Goal: Navigation & Orientation: Find specific page/section

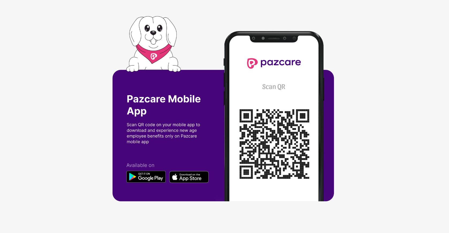
click at [200, 123] on img at bounding box center [224, 116] width 224 height 201
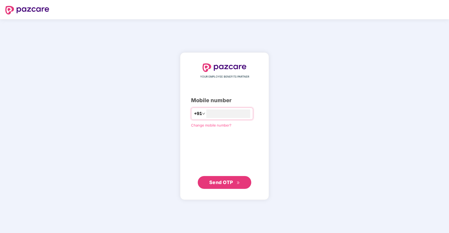
type input "**********"
click at [223, 180] on span "Send OTP" at bounding box center [221, 182] width 24 height 6
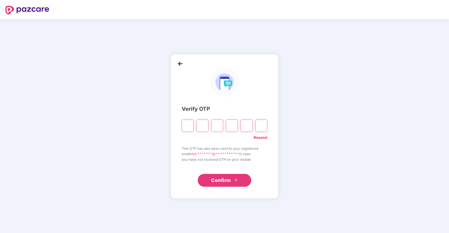
type input "*"
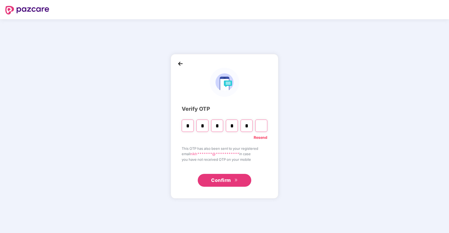
type input "*"
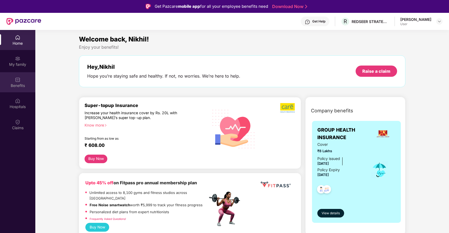
click at [22, 80] on div "Benefits" at bounding box center [17, 82] width 35 height 20
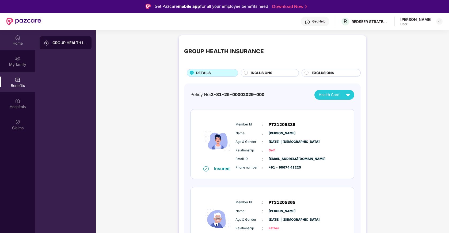
click at [20, 43] on div "Home" at bounding box center [17, 43] width 35 height 5
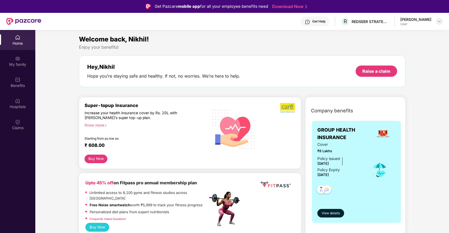
click at [436, 21] on div at bounding box center [439, 21] width 6 height 6
click at [307, 48] on div "Enjoy your benefits!" at bounding box center [242, 47] width 327 height 6
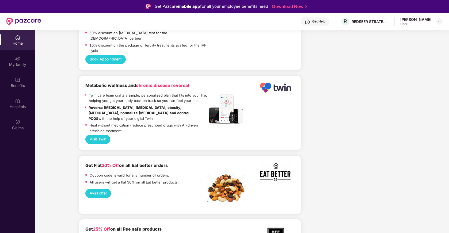
scroll to position [842, 0]
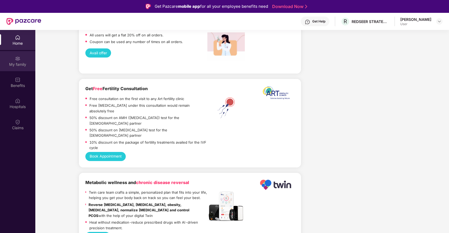
click at [25, 54] on div "My family" at bounding box center [17, 61] width 35 height 20
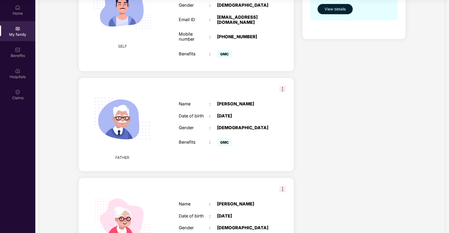
scroll to position [53, 0]
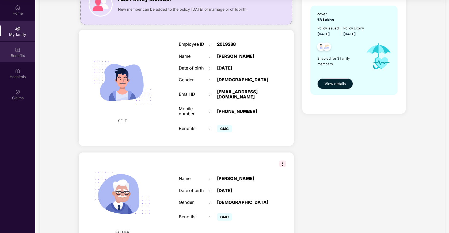
click at [15, 51] on img at bounding box center [17, 49] width 5 height 5
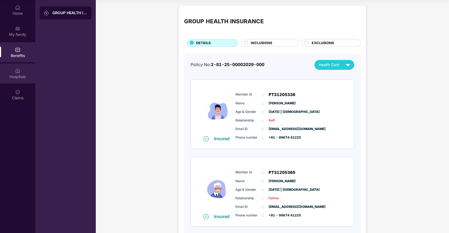
click at [22, 71] on div "Hospitals" at bounding box center [17, 73] width 35 height 20
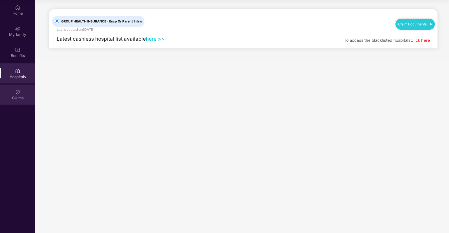
click at [21, 89] on div "Claims" at bounding box center [17, 95] width 35 height 20
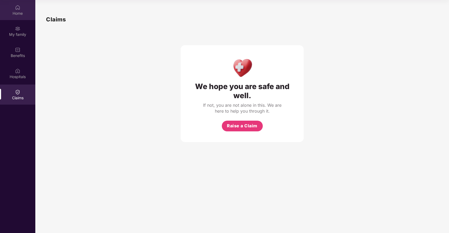
click at [18, 17] on div "Home" at bounding box center [17, 10] width 35 height 20
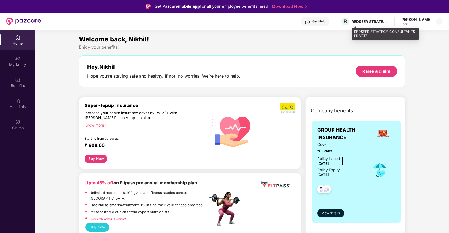
click at [389, 22] on div "REDSEER STRATEGY CONSULTANTS PRIVATE" at bounding box center [369, 21] width 37 height 5
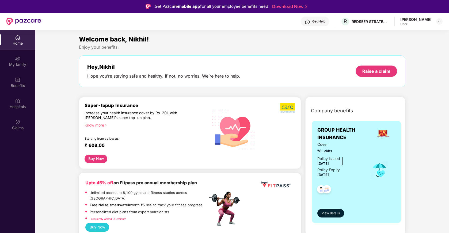
click at [318, 44] on div "Enjoy your benefits!" at bounding box center [242, 47] width 327 height 6
click at [436, 19] on div at bounding box center [439, 21] width 6 height 6
click at [443, 21] on header "Get Help R REDSEER STRATEGY CONSULTANTS PRIVATE Nikhil Dalal User" at bounding box center [224, 21] width 449 height 17
click at [438, 20] on img at bounding box center [439, 21] width 4 height 4
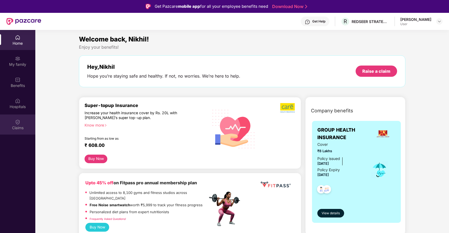
click at [11, 118] on div "Claims" at bounding box center [17, 124] width 35 height 20
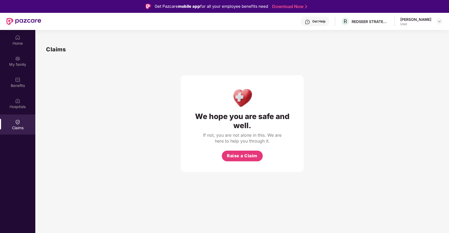
click at [187, 2] on div "Get Pazcare mobile app for all your employee benefits need Download Now" at bounding box center [224, 6] width 449 height 13
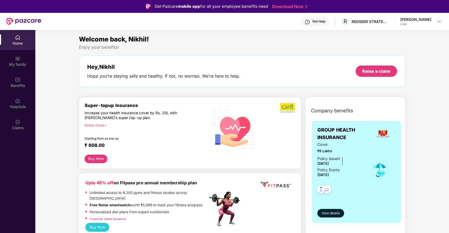
click at [24, 23] on img at bounding box center [23, 21] width 35 height 7
click at [438, 22] on img at bounding box center [439, 21] width 4 height 4
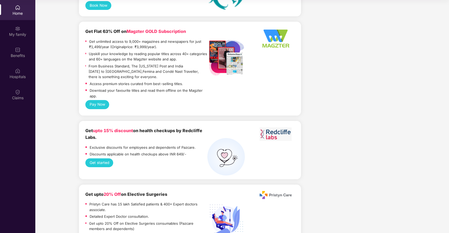
scroll to position [30, 0]
click at [15, 73] on div "Hospitals" at bounding box center [17, 73] width 35 height 20
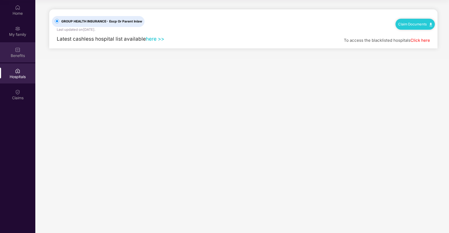
click at [16, 60] on div "Benefits" at bounding box center [17, 52] width 35 height 20
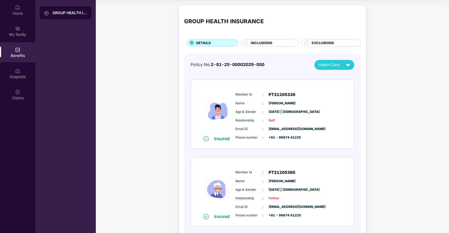
click at [164, 47] on div "GROUP HEALTH INSURANCE DETAILS INCLUSIONS EXCLUSIONS Policy No: 2-81-25-0000202…" at bounding box center [272, 170] width 353 height 335
click at [350, 67] on img at bounding box center [347, 64] width 9 height 9
click at [377, 78] on div "GROUP HEALTH INSURANCE DETAILS INCLUSIONS EXCLUSIONS Policy No: 2-81-25-0000202…" at bounding box center [272, 170] width 353 height 335
click at [350, 66] on img at bounding box center [347, 64] width 9 height 9
click at [347, 88] on img at bounding box center [349, 89] width 4 height 4
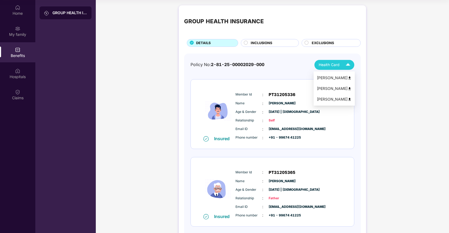
click at [348, 101] on img at bounding box center [349, 99] width 4 height 4
